Goal: Information Seeking & Learning: Learn about a topic

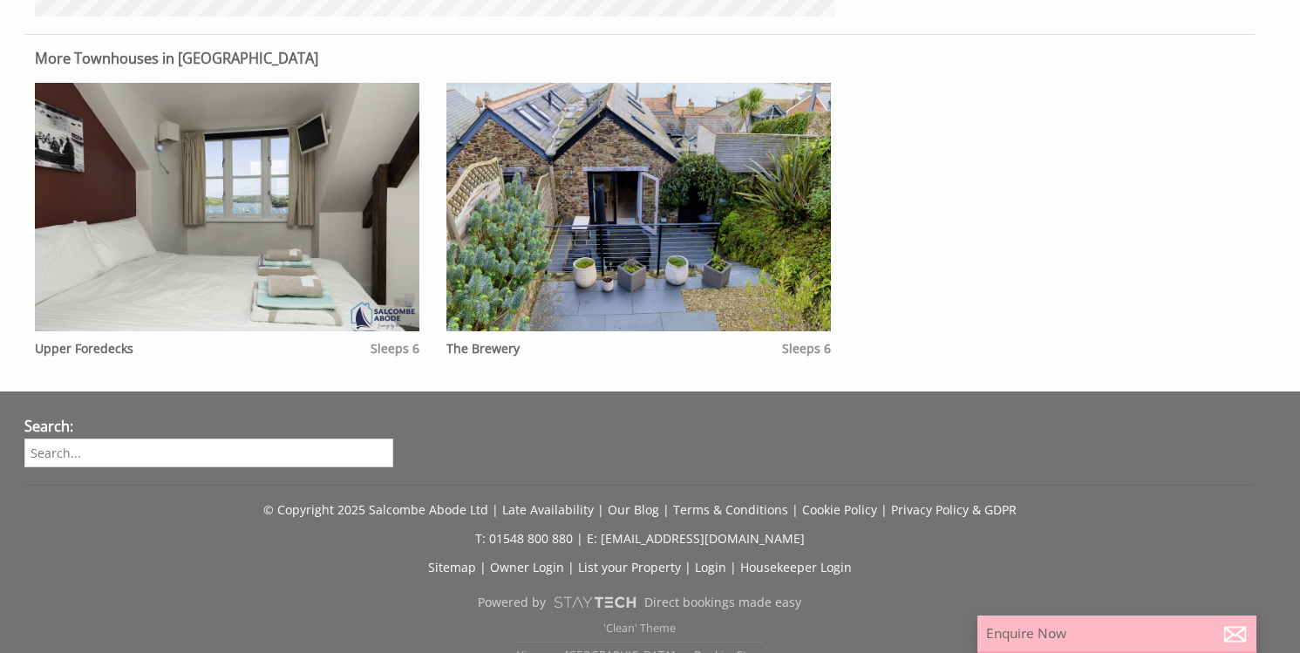
scroll to position [1291, 0]
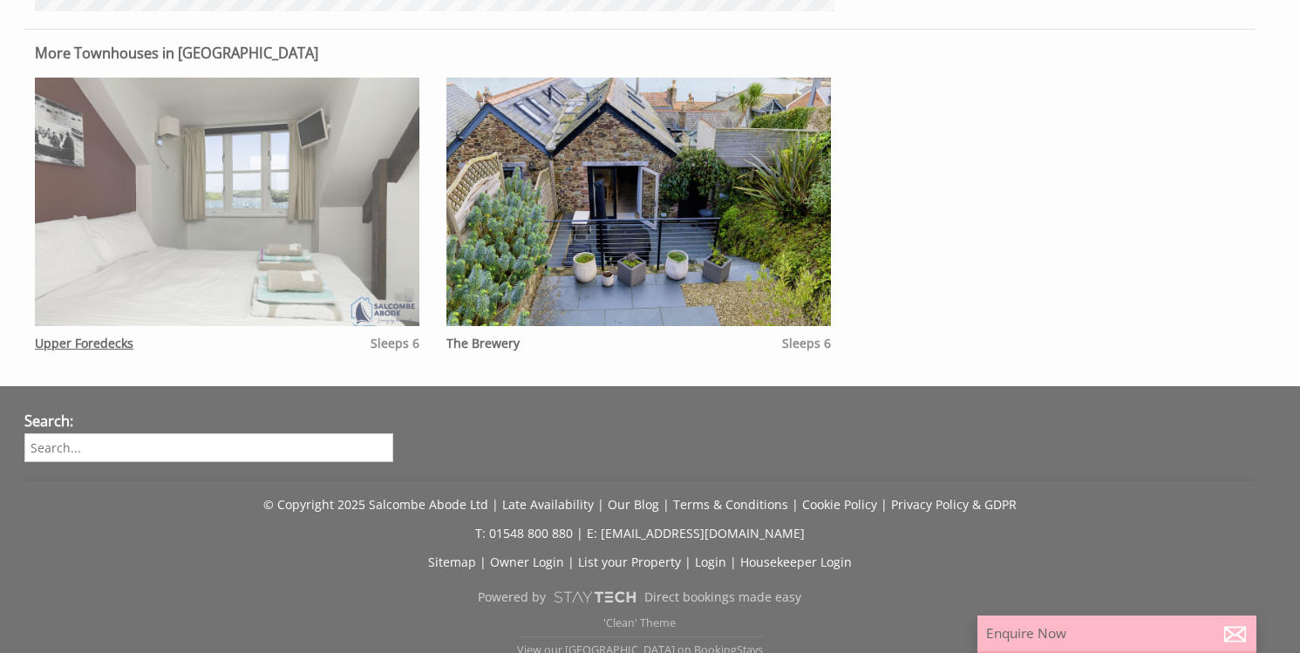
click at [316, 270] on img at bounding box center [227, 202] width 384 height 248
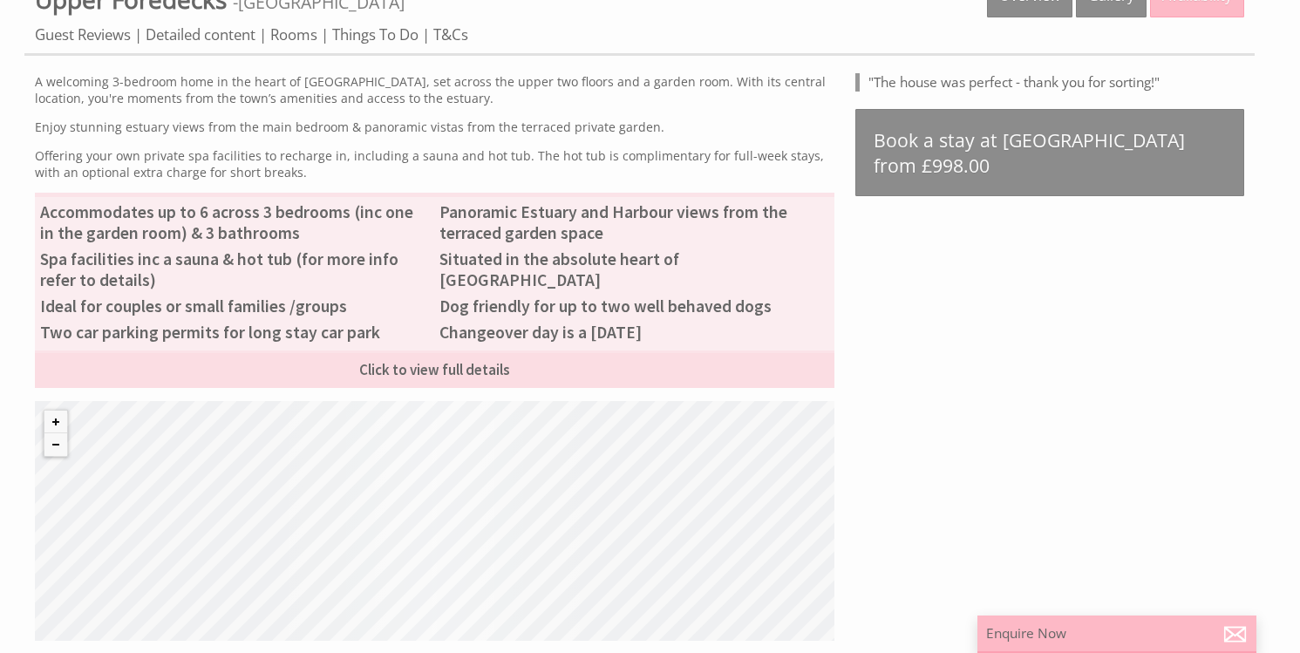
scroll to position [668, 0]
click at [77, 38] on link "Guest Reviews" at bounding box center [83, 35] width 96 height 22
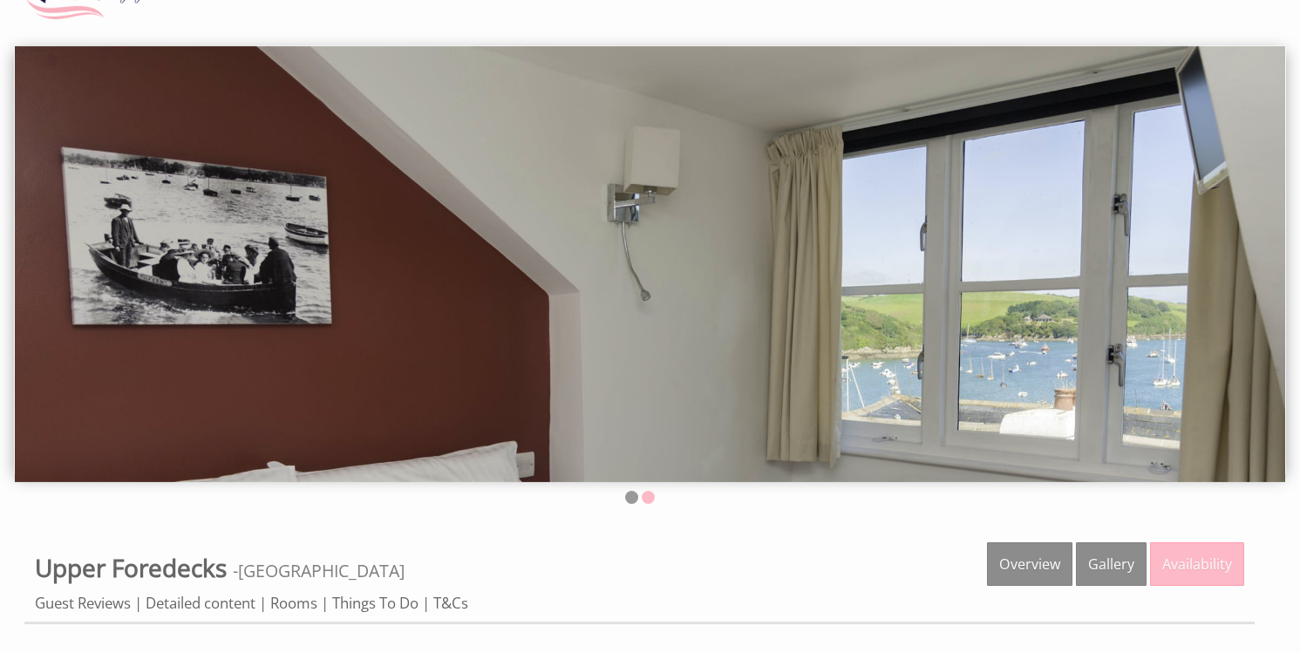
scroll to position [90, 0]
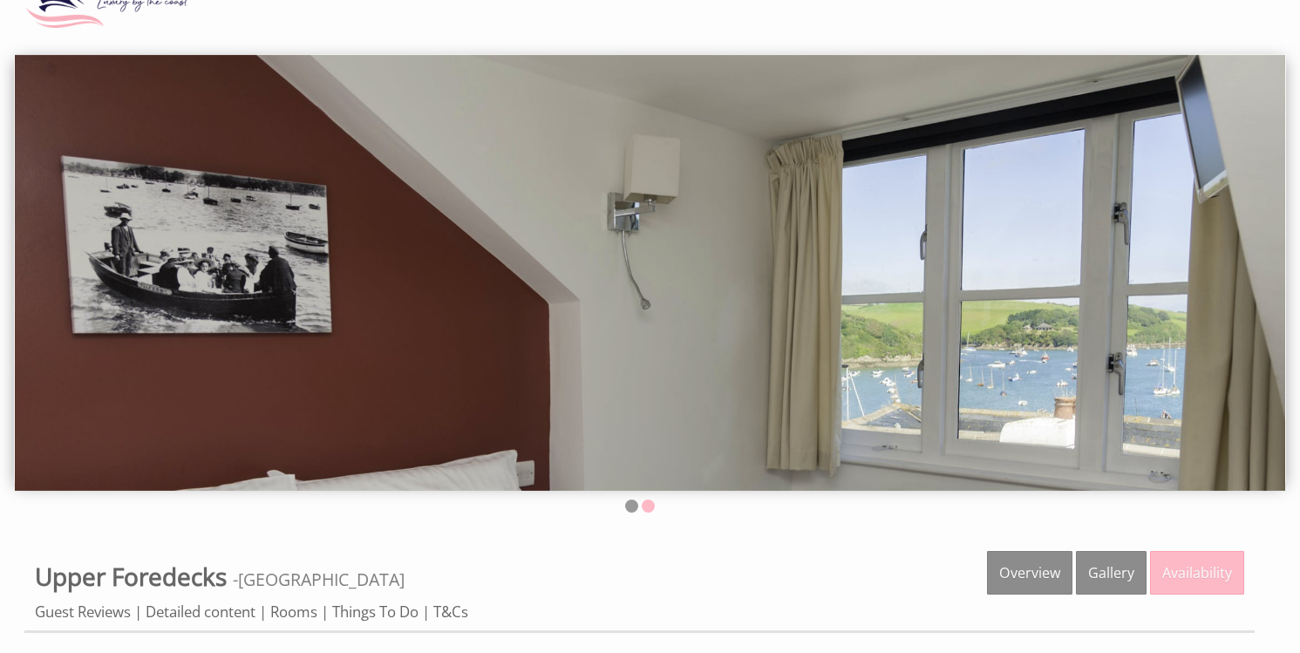
click at [1248, 272] on img at bounding box center [650, 273] width 1270 height 436
click at [649, 507] on li at bounding box center [648, 506] width 13 height 13
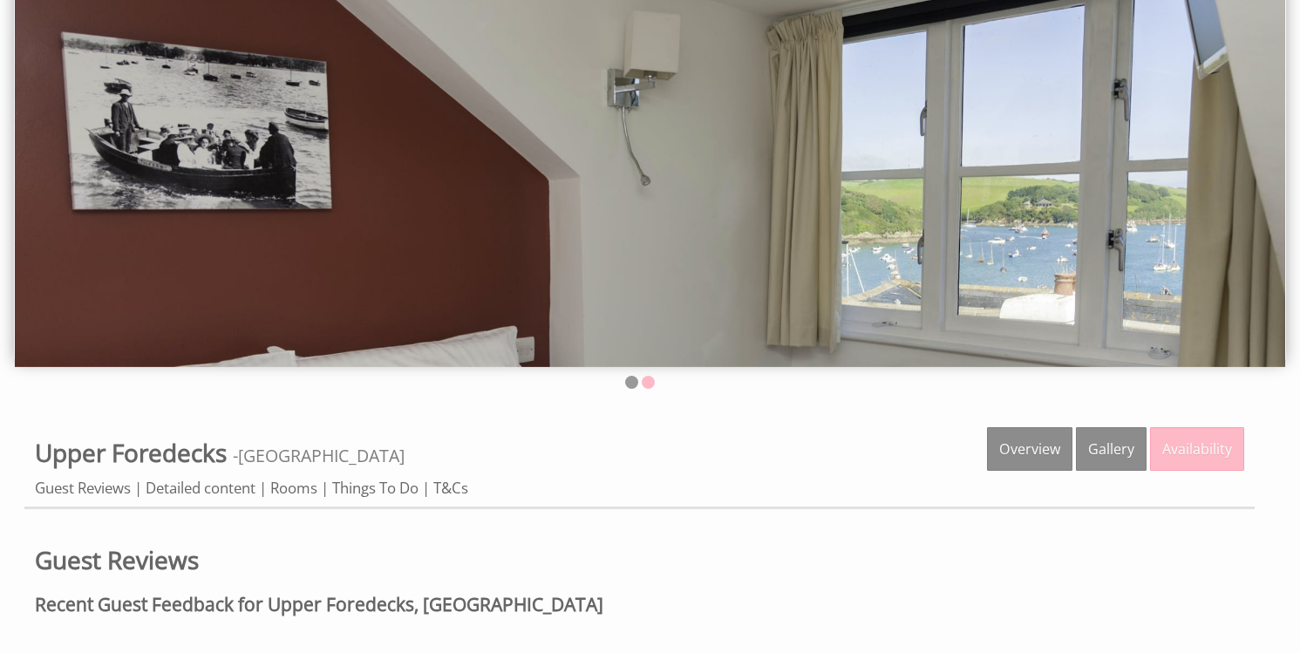
scroll to position [0, 0]
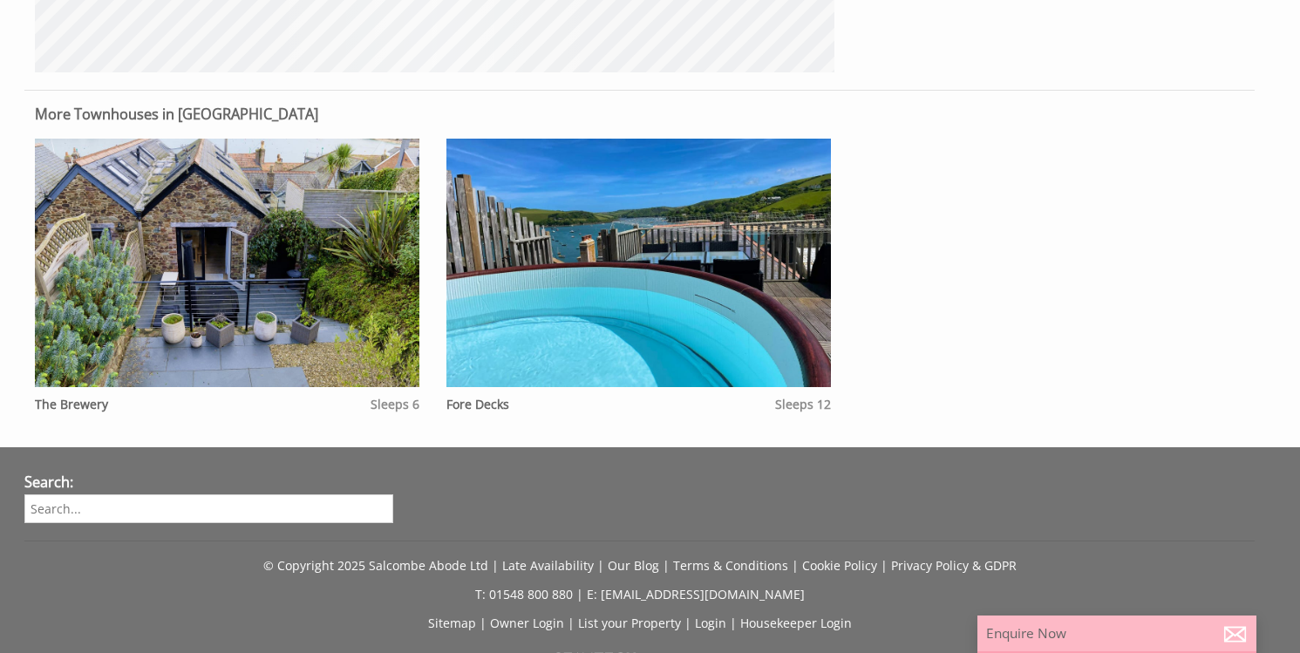
scroll to position [1238, 0]
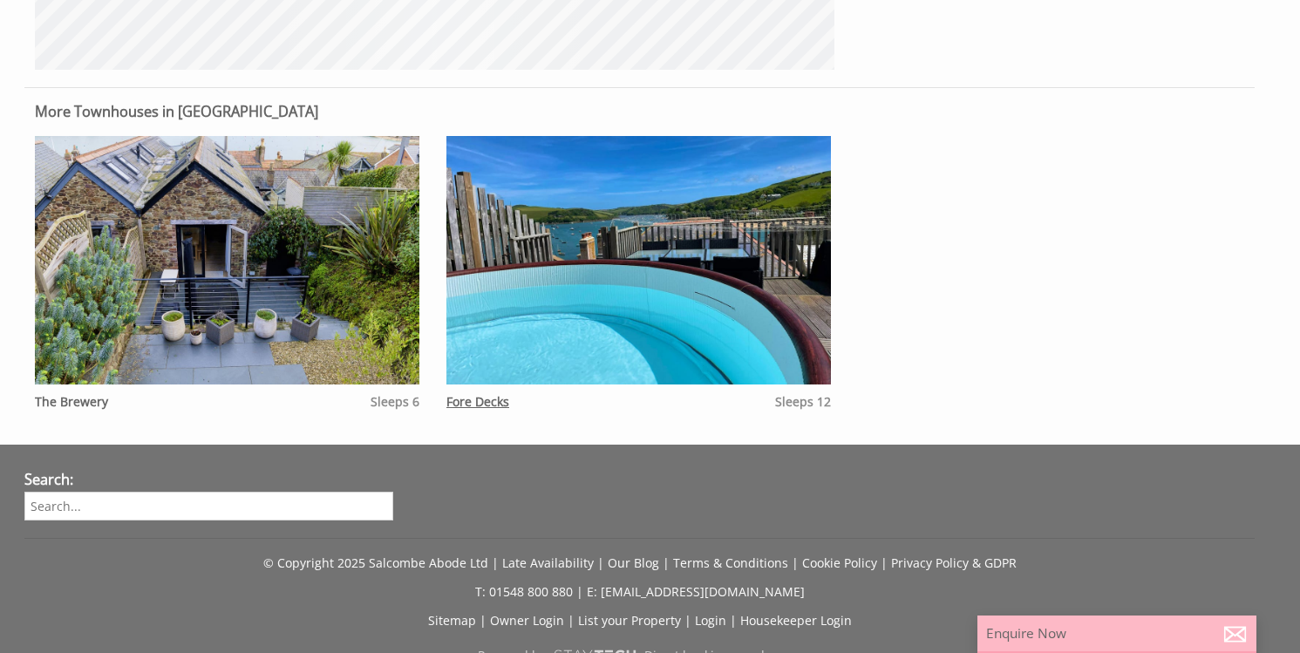
click at [474, 410] on link "Fore Decks" at bounding box center [477, 401] width 63 height 17
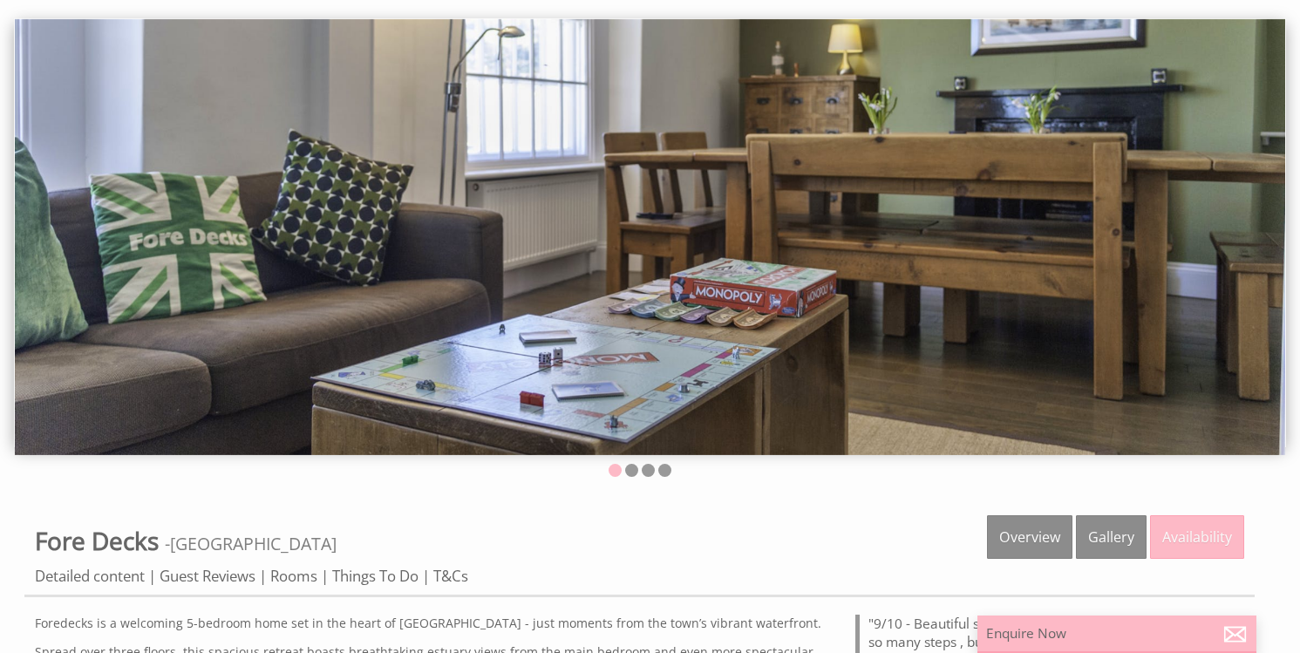
scroll to position [113, 0]
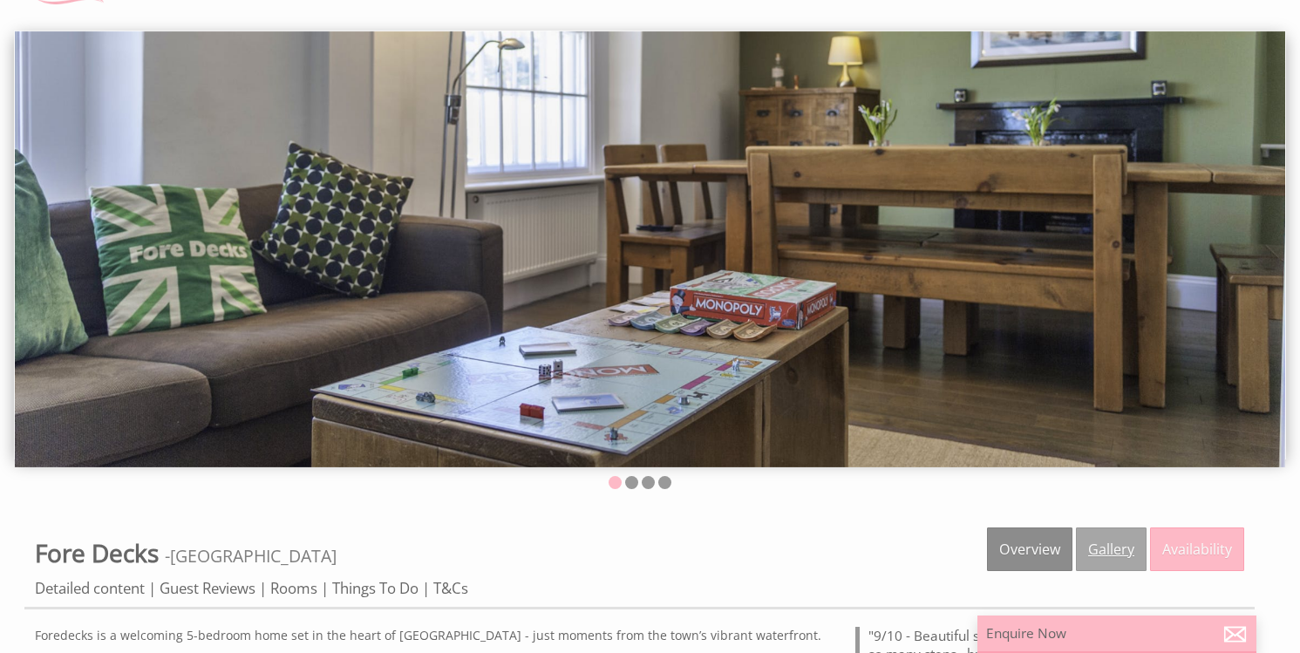
click at [1091, 544] on link "Gallery" at bounding box center [1111, 549] width 71 height 44
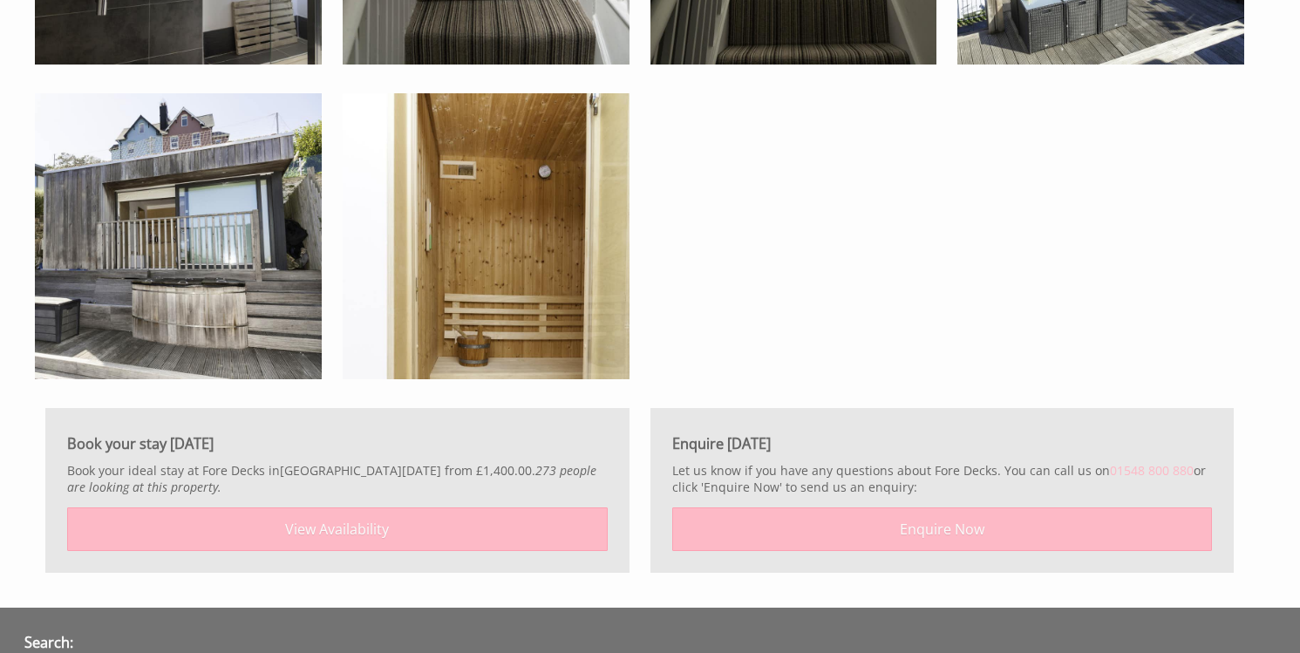
scroll to position [2851, 0]
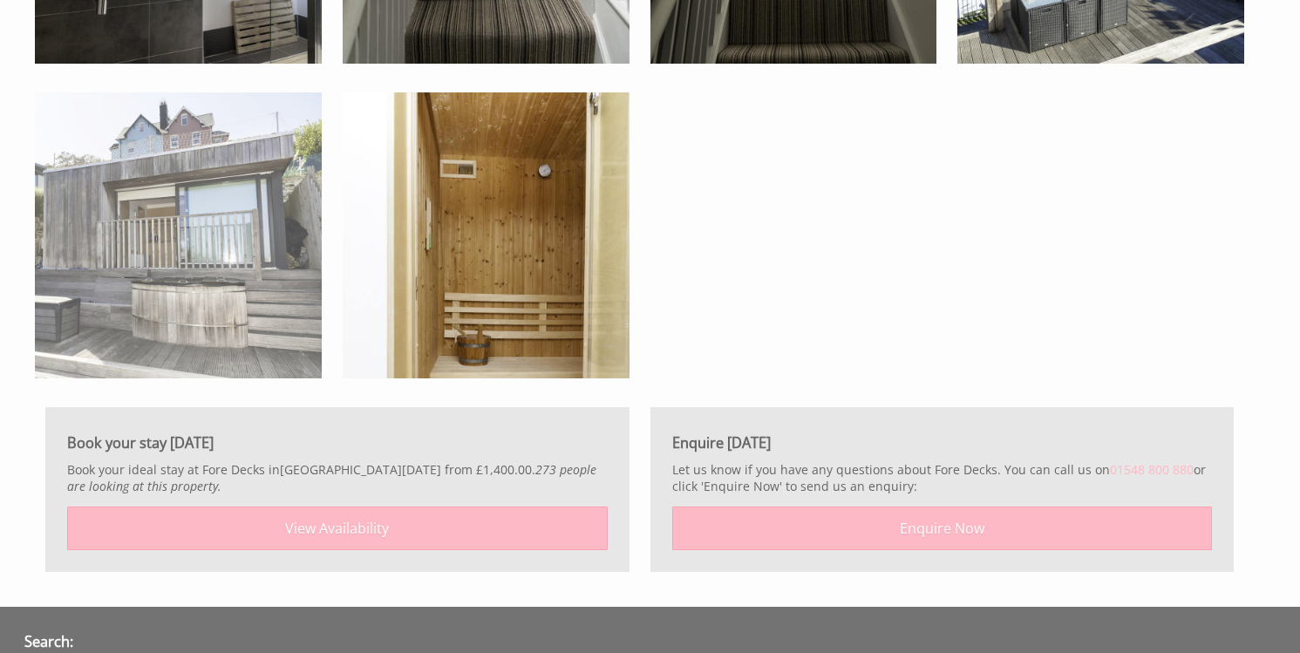
click at [179, 297] on img at bounding box center [178, 235] width 287 height 287
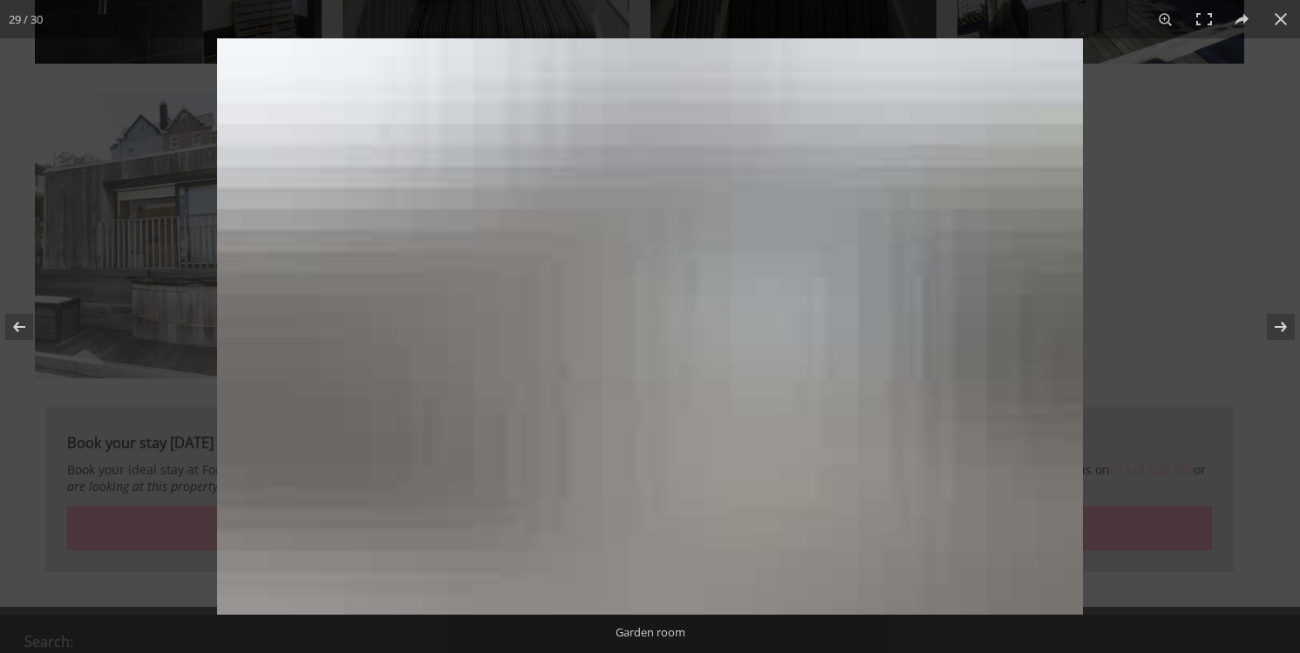
click at [217, 297] on div at bounding box center [867, 364] width 1300 height 653
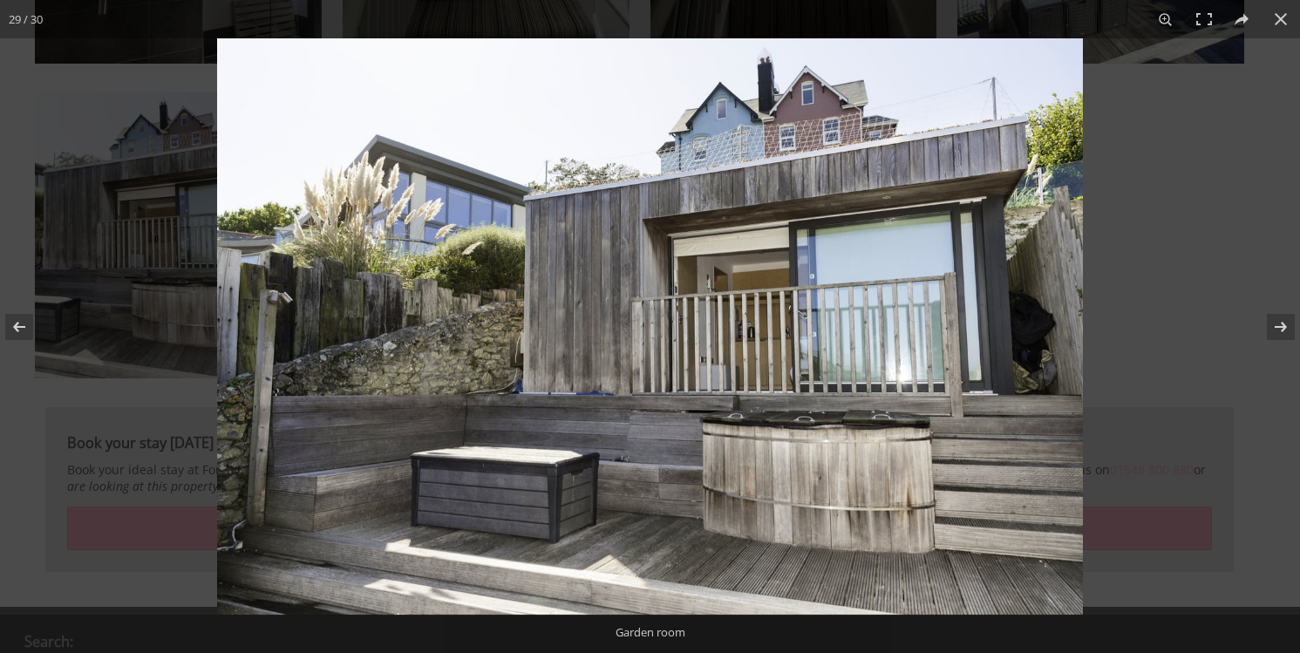
click at [826, 527] on img at bounding box center [650, 326] width 866 height 576
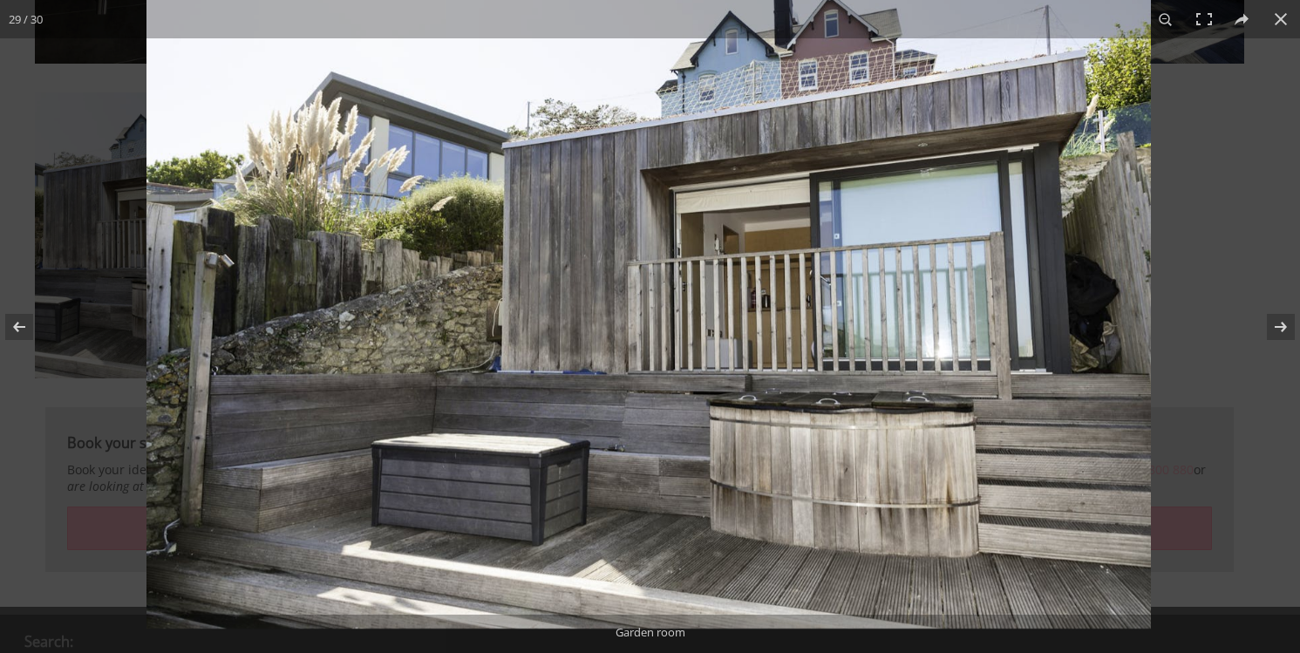
click at [826, 527] on img at bounding box center [648, 294] width 1004 height 669
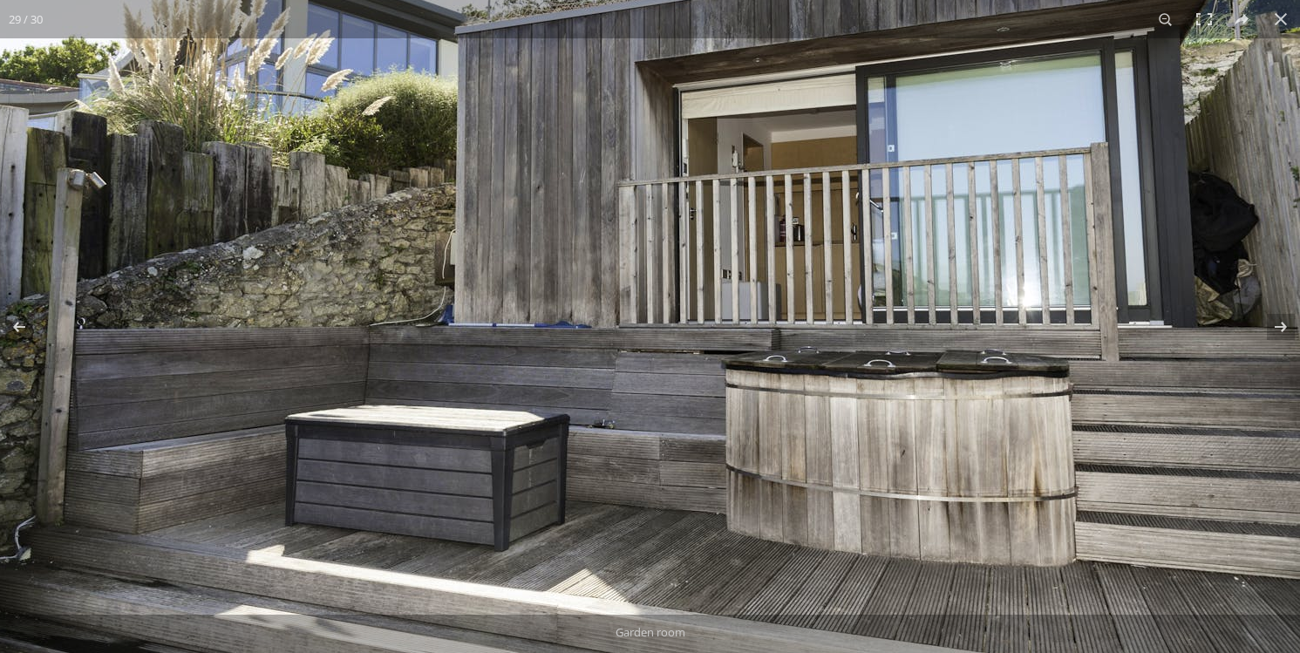
click at [826, 527] on img at bounding box center [646, 224] width 1308 height 870
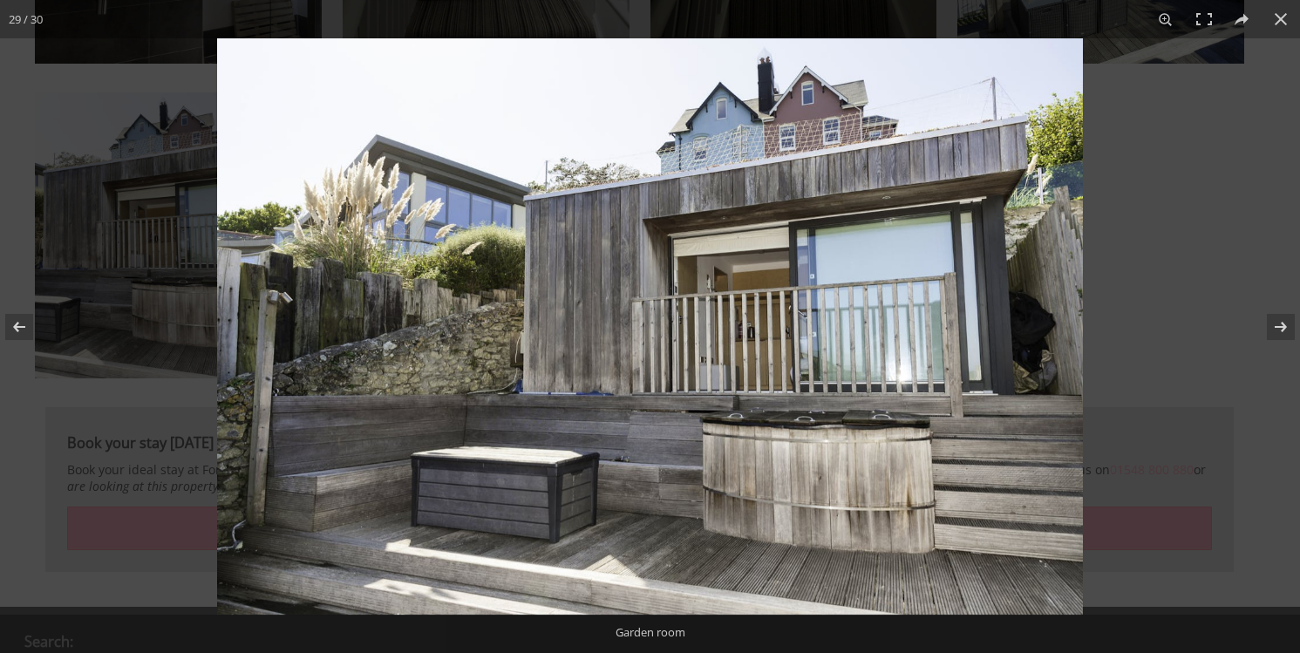
click at [826, 527] on img at bounding box center [650, 326] width 866 height 576
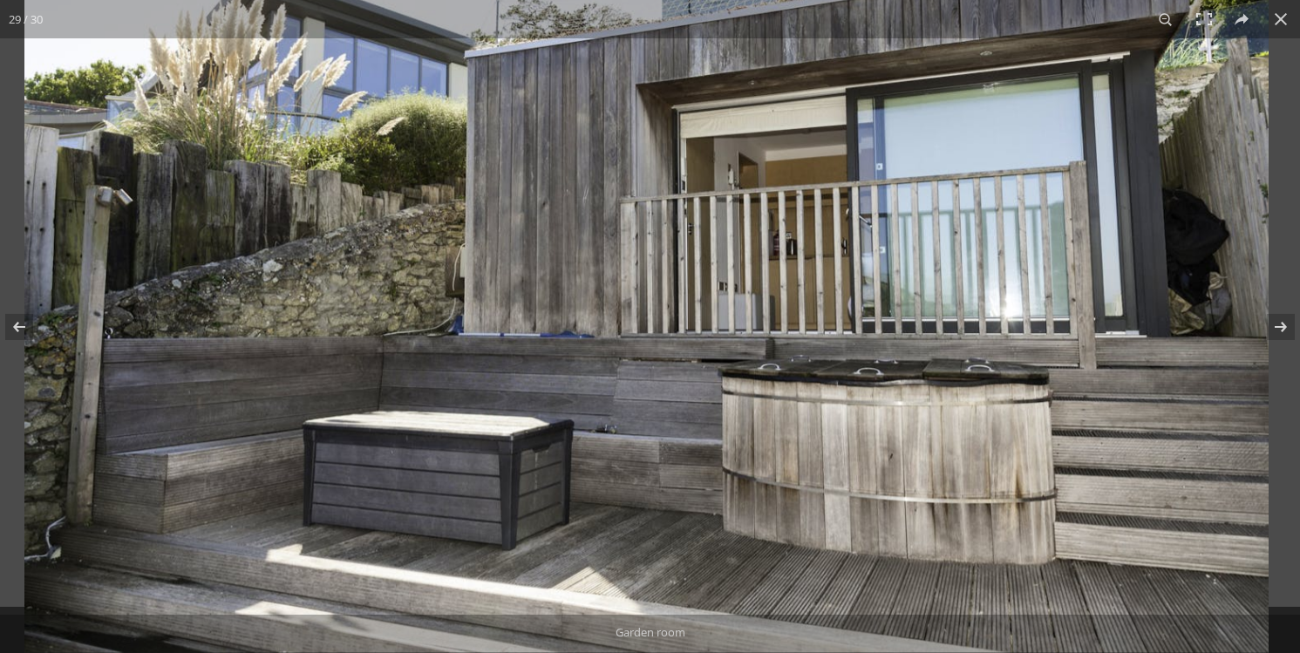
click at [826, 527] on img at bounding box center [646, 239] width 1244 height 828
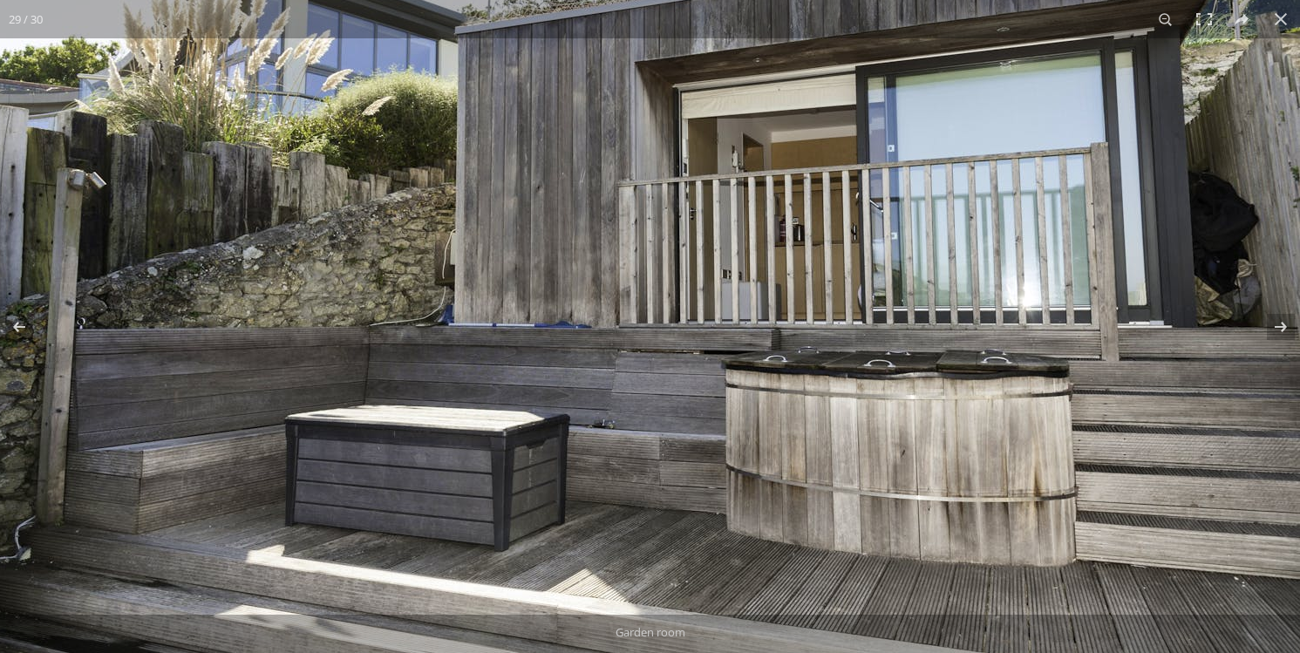
click at [799, 403] on img at bounding box center [646, 224] width 1308 height 870
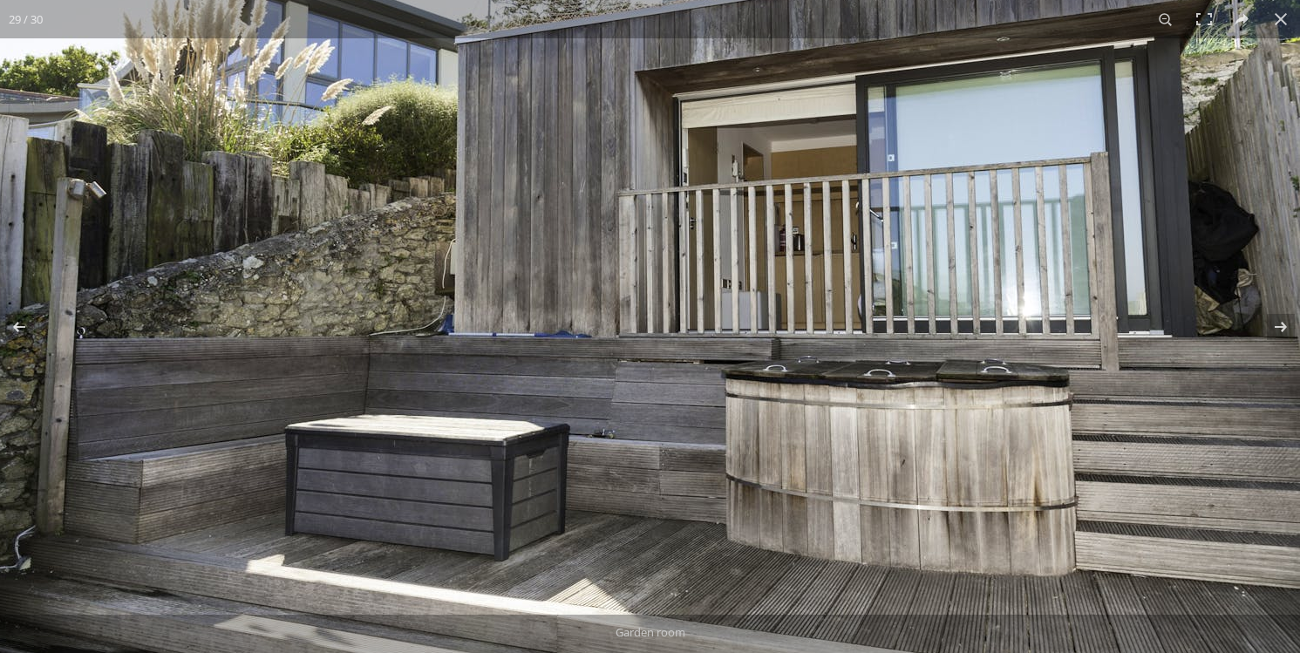
click at [799, 403] on img at bounding box center [646, 234] width 1308 height 870
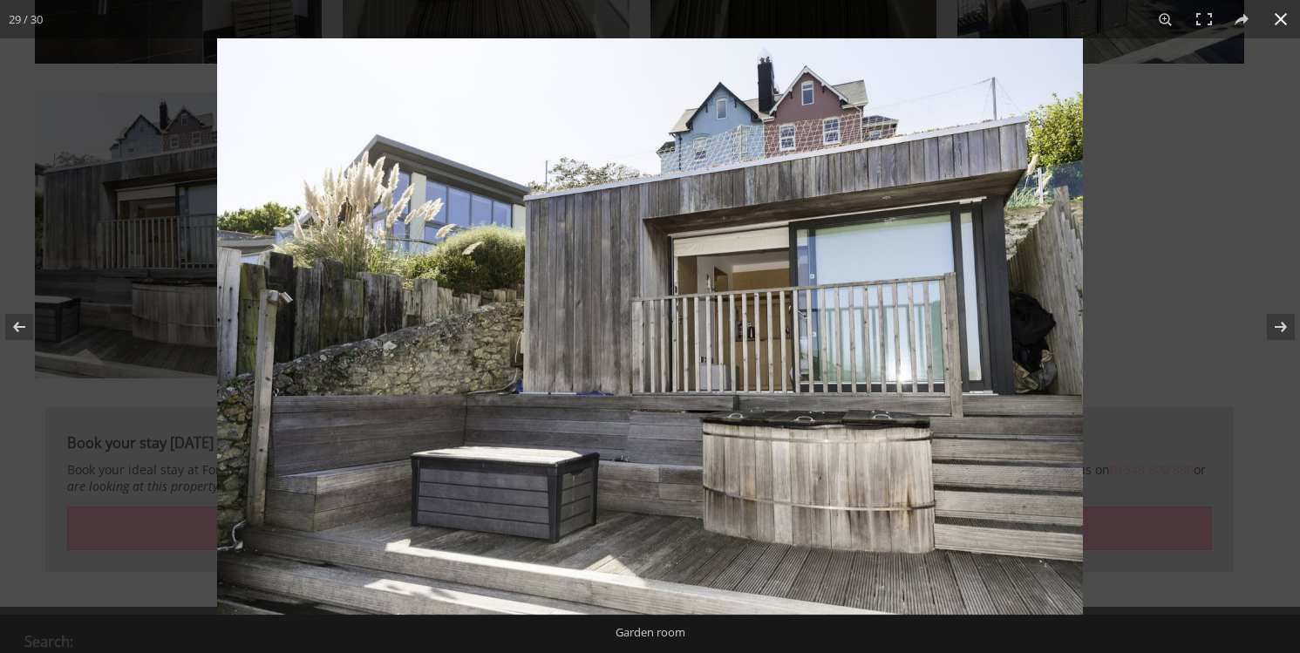
click at [1280, 22] on button at bounding box center [1280, 19] width 38 height 38
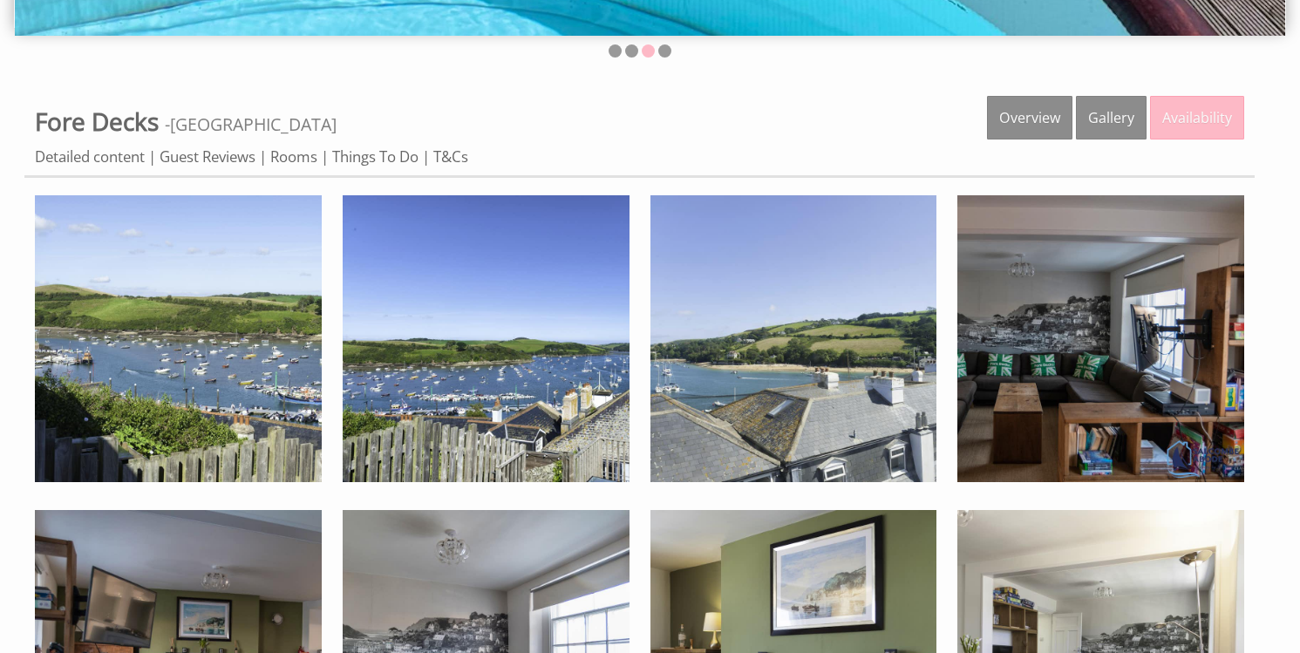
scroll to position [548, 0]
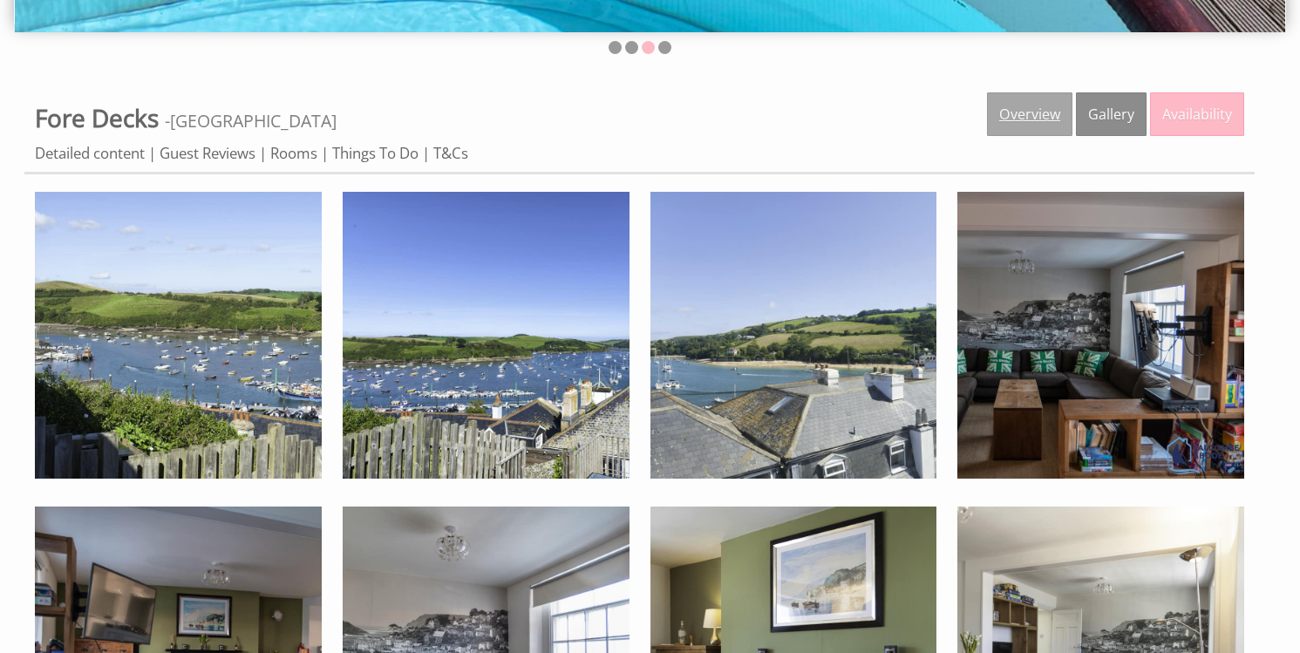
click at [1026, 110] on link "Overview" at bounding box center [1029, 114] width 85 height 44
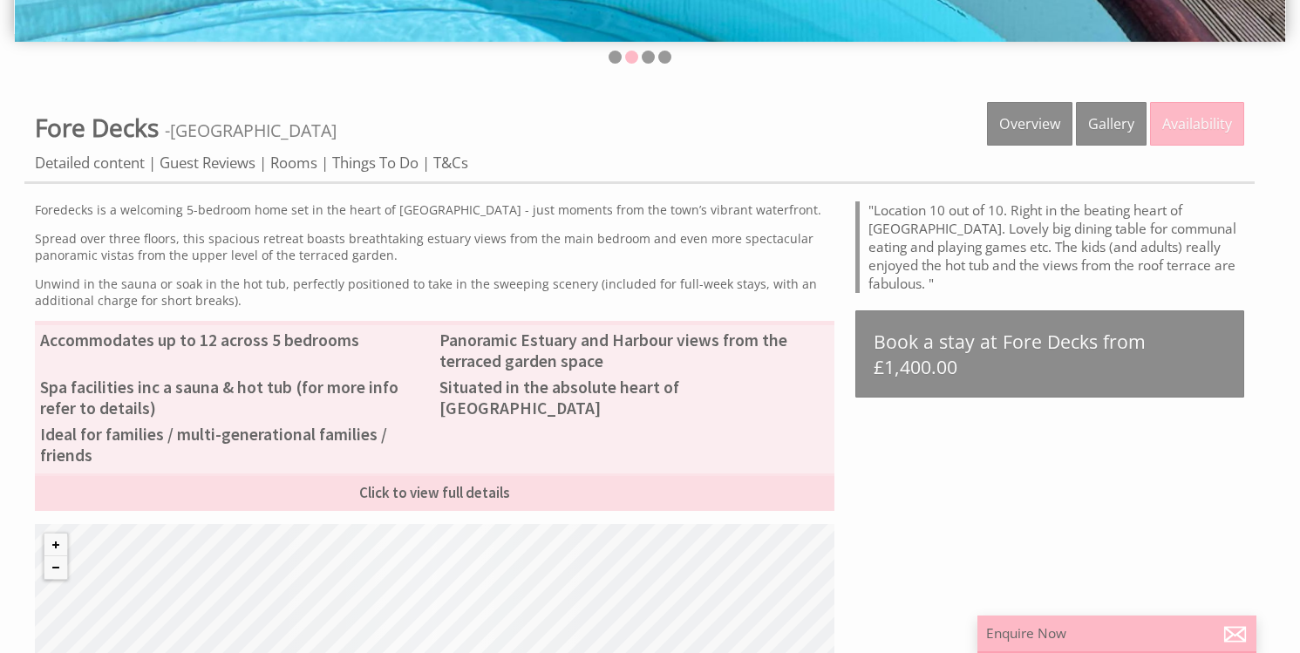
scroll to position [545, 0]
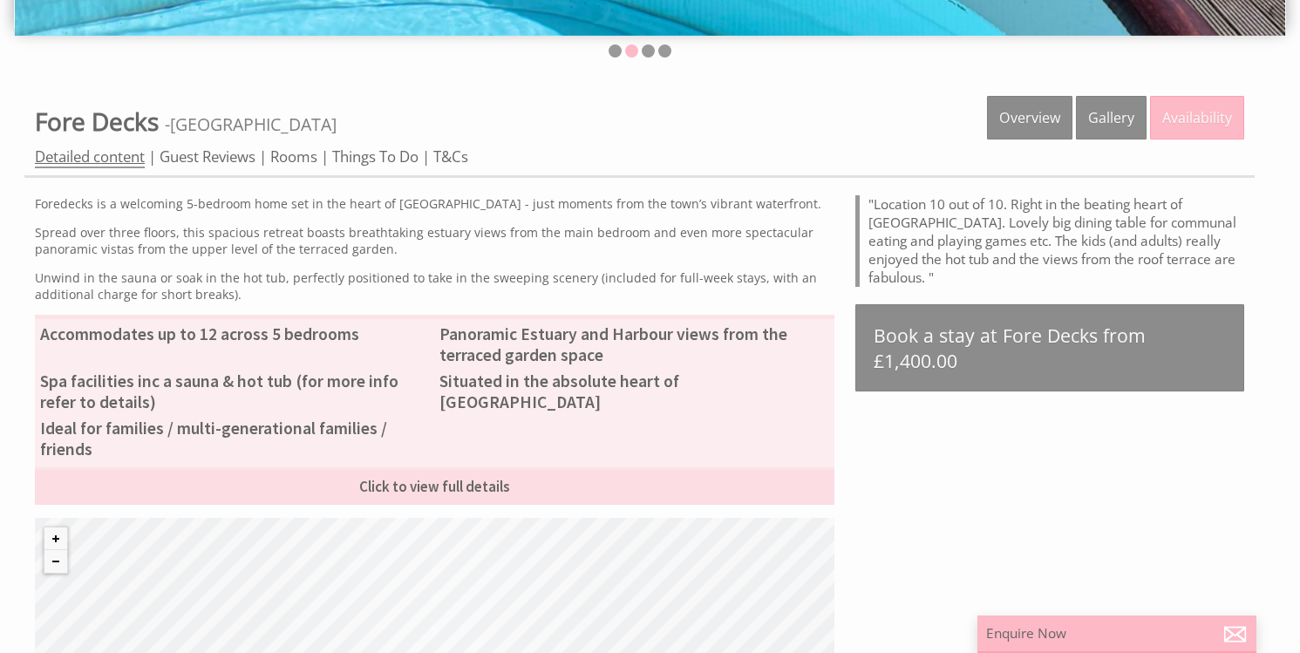
click at [100, 157] on link "Detailed content" at bounding box center [90, 157] width 110 height 22
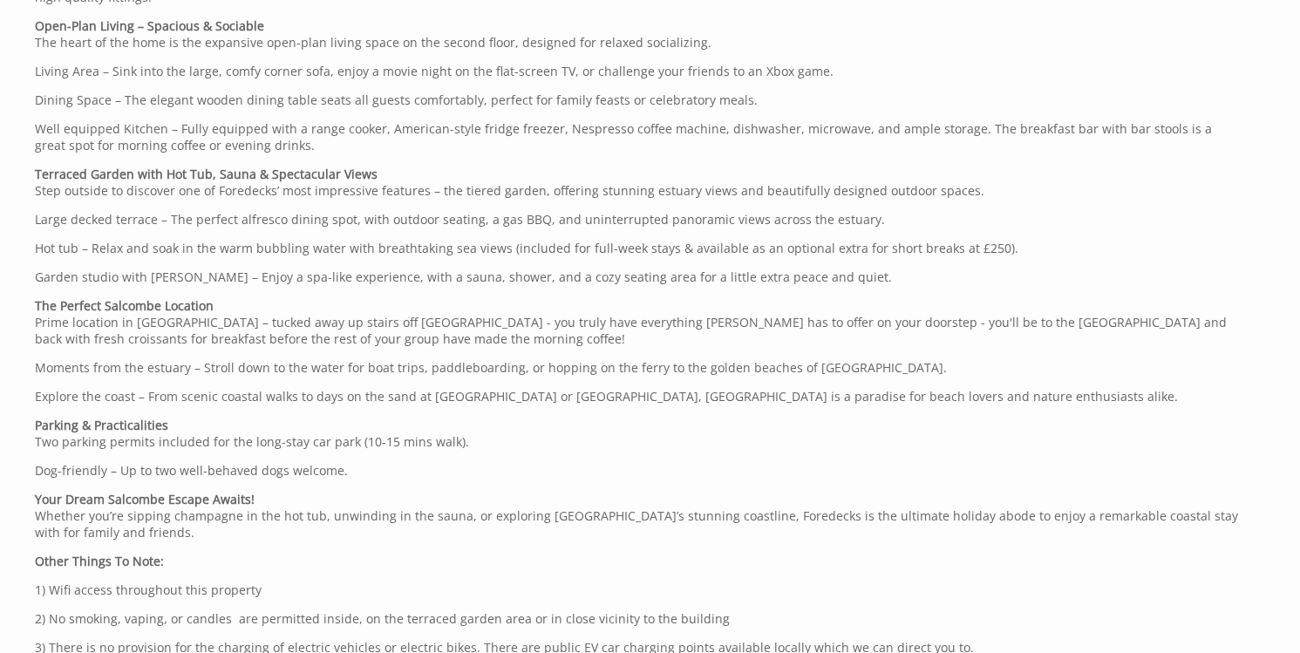
scroll to position [1248, 0]
